Goal: Find specific page/section: Find specific page/section

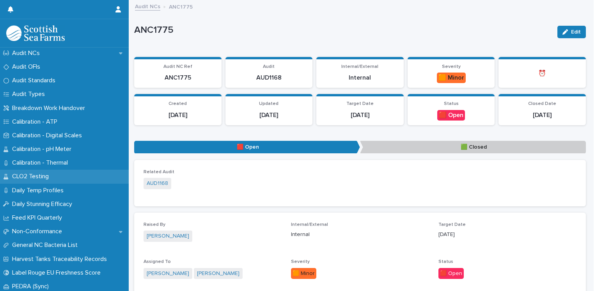
scroll to position [56, 0]
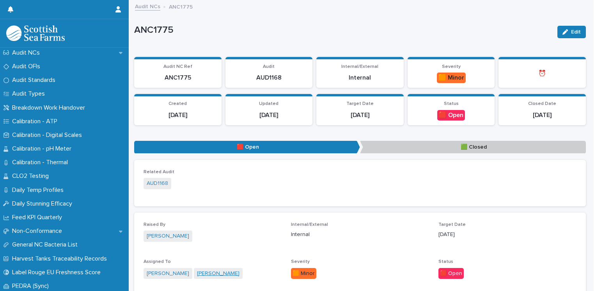
click at [226, 271] on link "[PERSON_NAME]" at bounding box center [218, 274] width 43 height 8
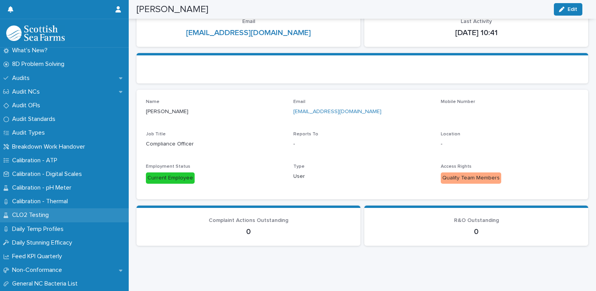
scroll to position [17, 0]
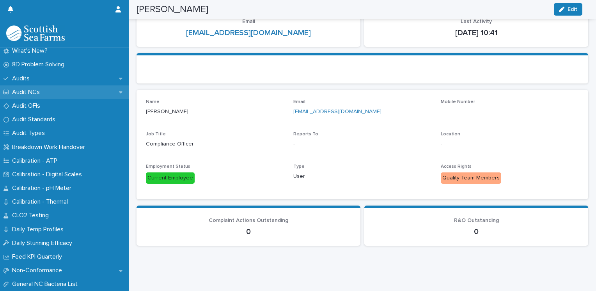
click at [26, 90] on p "Audit NCs" at bounding box center [27, 92] width 37 height 7
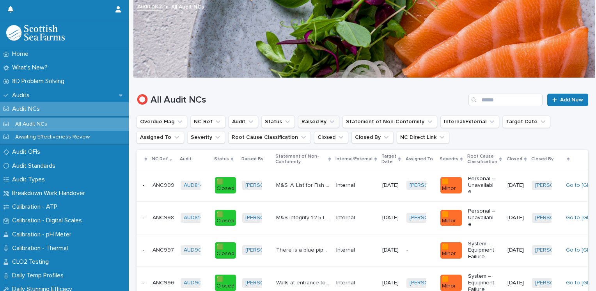
click at [328, 123] on icon "Raised By" at bounding box center [332, 122] width 8 height 8
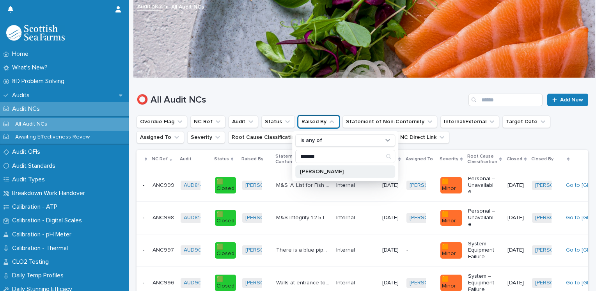
type input "*******"
click at [319, 171] on p "[PERSON_NAME]" at bounding box center [341, 171] width 83 height 5
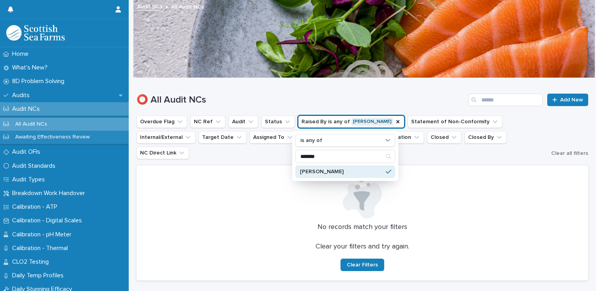
click at [235, 199] on div at bounding box center [362, 197] width 433 height 44
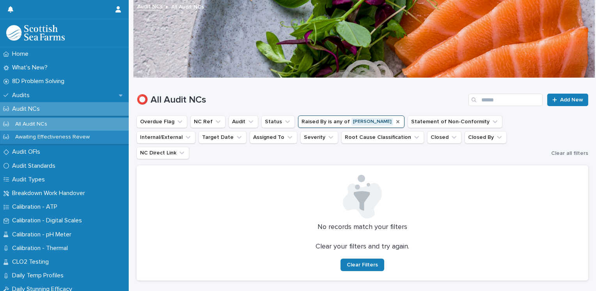
click at [395, 123] on icon "Raised By" at bounding box center [398, 122] width 6 height 6
